Goal: Task Accomplishment & Management: Use online tool/utility

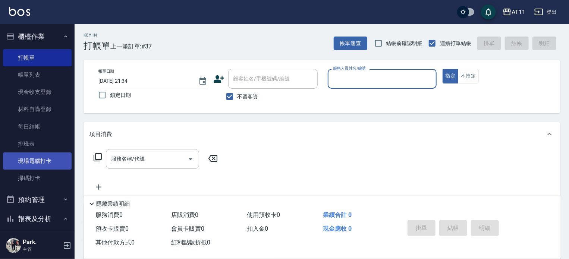
click at [40, 167] on link "現場電腦打卡" at bounding box center [37, 160] width 69 height 17
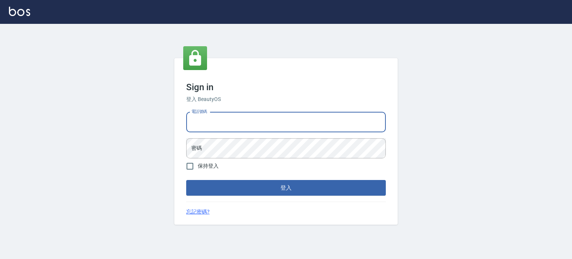
click at [247, 123] on input "電話號碼" at bounding box center [286, 122] width 200 height 20
type input "0953539532"
click at [186, 180] on button "登入" at bounding box center [286, 188] width 200 height 16
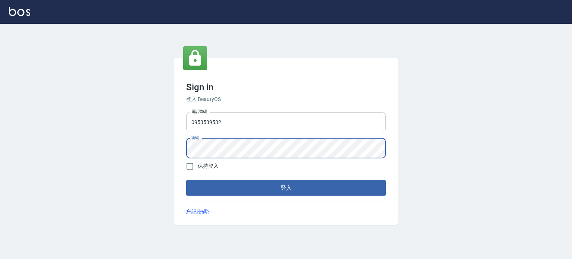
click at [186, 180] on button "登入" at bounding box center [286, 188] width 200 height 16
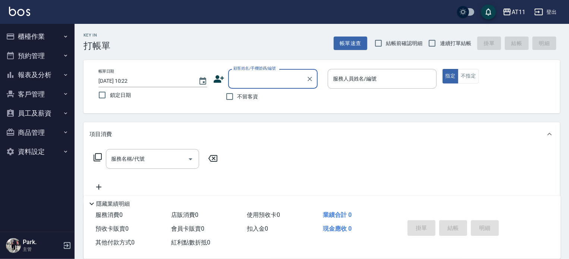
click at [25, 37] on button "櫃檯作業" at bounding box center [37, 36] width 69 height 19
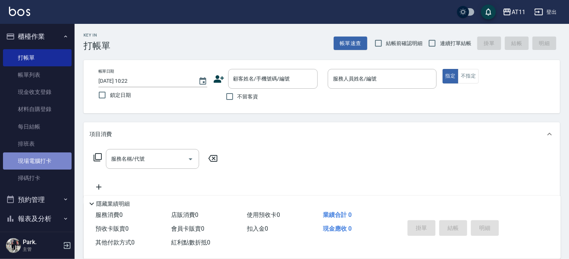
click at [53, 161] on link "現場電腦打卡" at bounding box center [37, 160] width 69 height 17
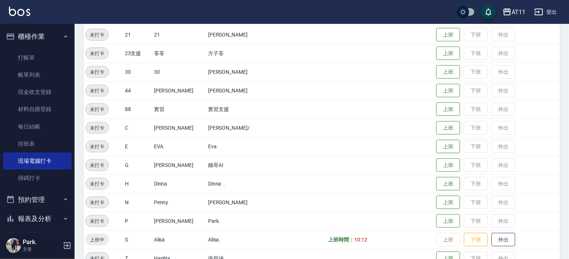
scroll to position [186, 0]
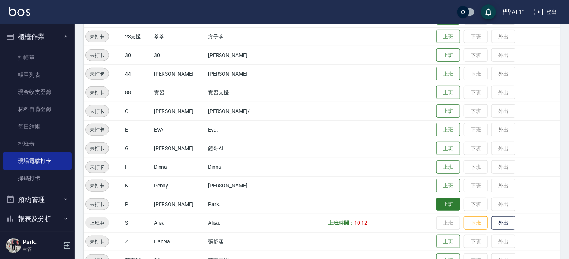
click at [444, 203] on button "上班" at bounding box center [448, 204] width 24 height 13
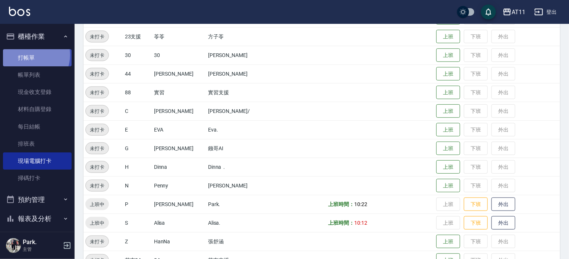
click at [29, 55] on link "打帳單" at bounding box center [37, 57] width 69 height 17
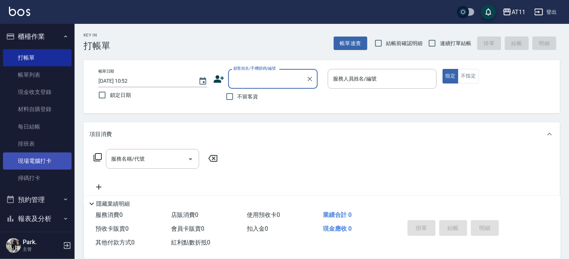
click at [28, 163] on link "現場電腦打卡" at bounding box center [37, 160] width 69 height 17
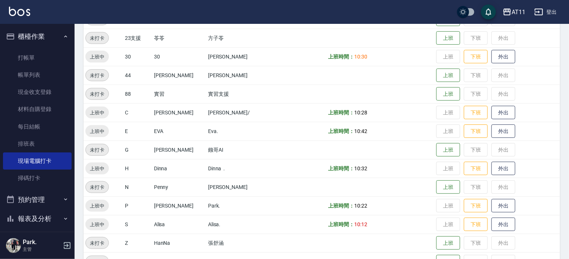
scroll to position [186, 0]
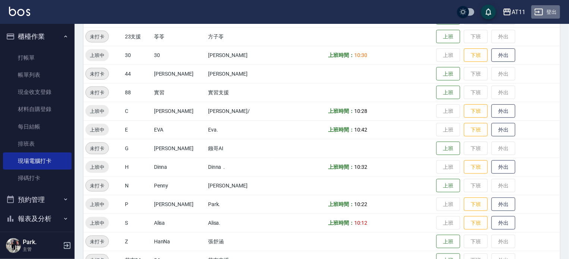
click at [544, 10] on button "登出" at bounding box center [545, 12] width 29 height 14
